Goal: Information Seeking & Learning: Learn about a topic

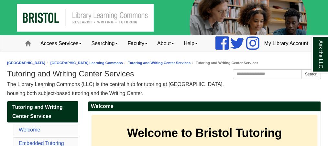
click at [125, 79] on h1 "Tutoring and Writing Center Services" at bounding box center [164, 74] width 314 height 9
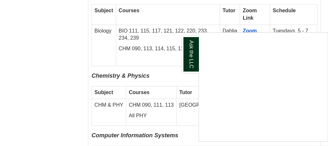
scroll to position [810, 0]
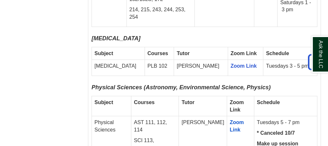
scroll to position [1457, 0]
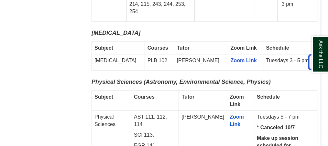
click at [158, 114] on p "AST 111, 112, 114" at bounding box center [155, 121] width 42 height 15
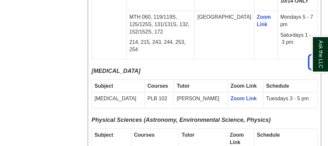
scroll to position [1436, 0]
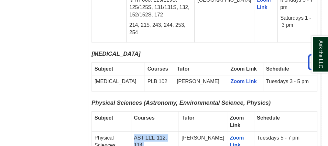
click at [154, 135] on p "AST 111, 112, 114" at bounding box center [155, 142] width 42 height 15
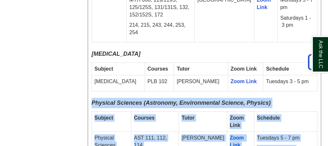
drag, startPoint x: 92, startPoint y: 42, endPoint x: 315, endPoint y: 112, distance: 233.9
copy div "Physical Sciences (Astronomy, Environmental Science, Physics) Subject Courses T…"
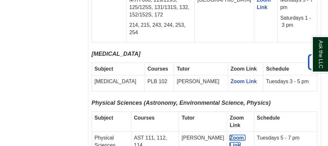
click at [230, 135] on span "Zoom Link" at bounding box center [238, 141] width 16 height 13
